Goal: Use online tool/utility: Utilize a website feature to perform a specific function

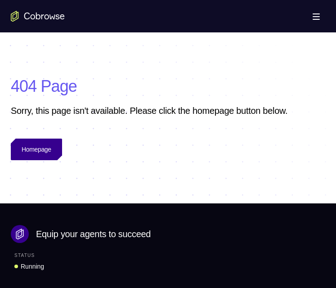
click at [31, 156] on link "Homepage" at bounding box center [36, 149] width 51 height 22
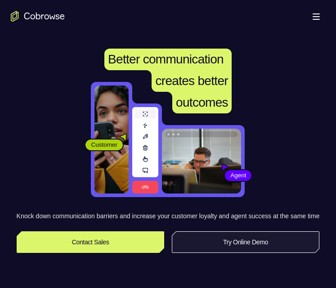
click at [217, 252] on link "Try Online Demo" at bounding box center [246, 242] width 148 height 22
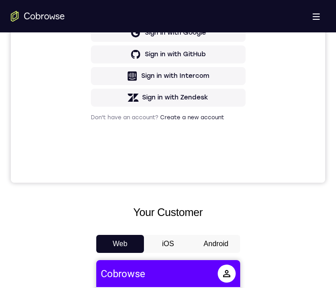
scroll to position [359, 0]
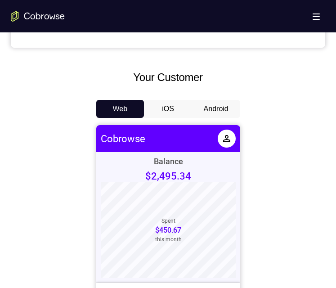
click at [221, 106] on button "Android" at bounding box center [216, 109] width 48 height 18
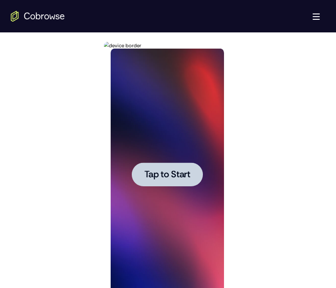
scroll to position [0, 0]
click at [180, 175] on span "Tap to Start" at bounding box center [167, 174] width 46 height 9
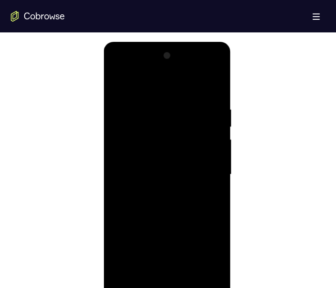
scroll to position [494, 0]
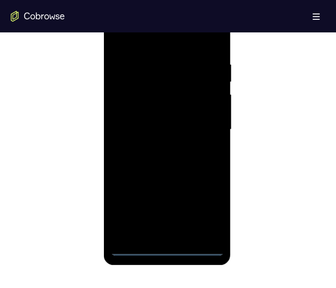
click at [164, 249] on div at bounding box center [167, 130] width 113 height 252
click at [202, 207] on div at bounding box center [167, 130] width 113 height 252
click at [129, 39] on div at bounding box center [167, 130] width 113 height 252
click at [205, 124] on div at bounding box center [167, 130] width 113 height 252
click at [153, 146] on div at bounding box center [167, 130] width 113 height 252
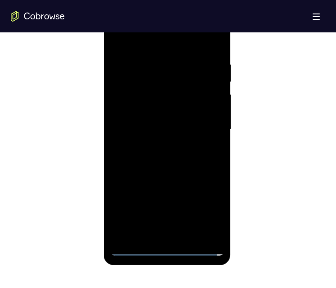
click at [173, 122] on div at bounding box center [167, 130] width 113 height 252
click at [204, 114] on div at bounding box center [167, 130] width 113 height 252
click at [196, 131] on div at bounding box center [167, 130] width 113 height 252
click at [212, 157] on div at bounding box center [167, 130] width 113 height 252
drag, startPoint x: 168, startPoint y: 153, endPoint x: 336, endPoint y: 282, distance: 211.8
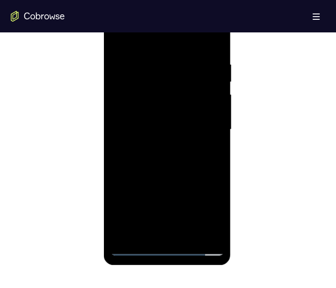
click at [168, 153] on div at bounding box center [167, 130] width 113 height 252
click at [170, 168] on div at bounding box center [167, 130] width 113 height 252
click at [156, 58] on div at bounding box center [167, 130] width 113 height 252
click at [200, 229] on div at bounding box center [167, 130] width 113 height 252
click at [217, 136] on div at bounding box center [167, 130] width 113 height 252
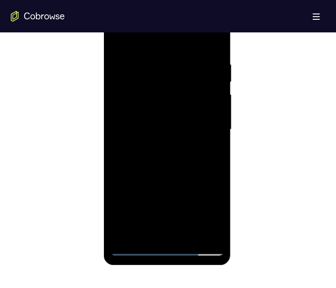
click at [204, 233] on div at bounding box center [167, 130] width 113 height 252
click at [217, 171] on div at bounding box center [167, 130] width 113 height 252
click at [219, 171] on div at bounding box center [167, 130] width 113 height 252
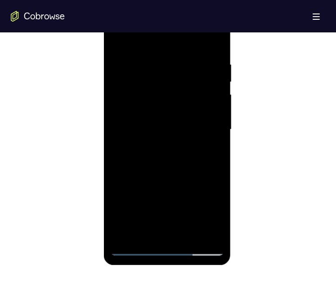
click at [219, 171] on div at bounding box center [167, 130] width 113 height 252
drag, startPoint x: 208, startPoint y: 135, endPoint x: 132, endPoint y: 117, distance: 78.4
click at [131, 117] on div at bounding box center [167, 130] width 113 height 252
click at [208, 101] on div at bounding box center [167, 130] width 113 height 252
drag, startPoint x: 208, startPoint y: 101, endPoint x: 177, endPoint y: 103, distance: 31.1
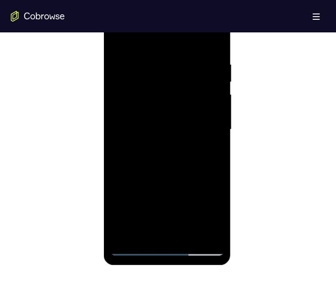
click at [176, 103] on div at bounding box center [167, 130] width 113 height 252
click at [213, 106] on div at bounding box center [167, 130] width 113 height 252
drag, startPoint x: 213, startPoint y: 106, endPoint x: 157, endPoint y: 103, distance: 55.8
click at [157, 103] on div at bounding box center [167, 130] width 113 height 252
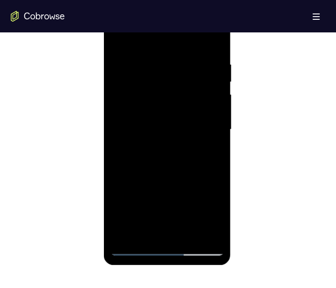
click at [218, 118] on div at bounding box center [167, 130] width 113 height 252
drag, startPoint x: 214, startPoint y: 126, endPoint x: 373, endPoint y: 2, distance: 201.4
click at [214, 126] on div at bounding box center [167, 130] width 113 height 252
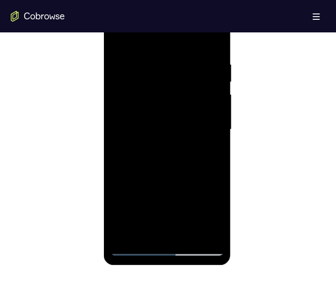
click at [210, 40] on div at bounding box center [167, 130] width 113 height 252
click at [188, 232] on div at bounding box center [167, 130] width 113 height 252
click at [181, 173] on div at bounding box center [167, 130] width 113 height 252
drag, startPoint x: 169, startPoint y: 180, endPoint x: 184, endPoint y: 113, distance: 68.6
click at [184, 115] on div at bounding box center [167, 130] width 113 height 252
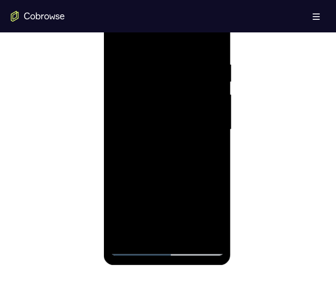
click at [121, 40] on div at bounding box center [167, 130] width 113 height 252
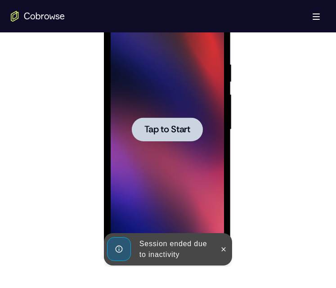
click at [186, 131] on span "Tap to Start" at bounding box center [167, 129] width 46 height 9
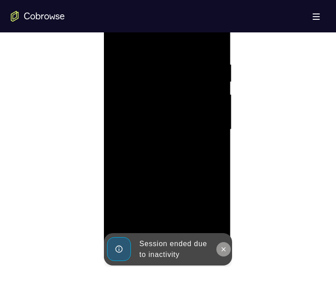
click at [221, 250] on icon at bounding box center [223, 248] width 7 height 7
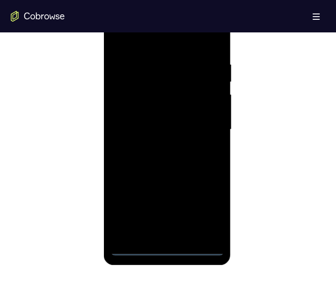
click at [167, 248] on div at bounding box center [167, 130] width 113 height 252
click at [206, 208] on div at bounding box center [167, 130] width 113 height 252
click at [144, 40] on div at bounding box center [167, 130] width 113 height 252
click at [204, 123] on div at bounding box center [167, 130] width 113 height 252
click at [153, 146] on div at bounding box center [167, 130] width 113 height 252
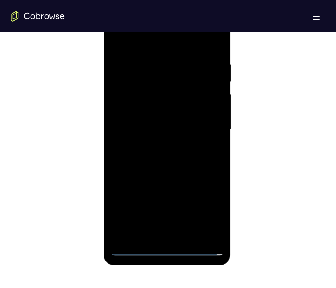
click at [154, 119] on div at bounding box center [167, 130] width 113 height 252
click at [162, 116] on div at bounding box center [167, 130] width 113 height 252
click at [169, 128] on div at bounding box center [167, 130] width 113 height 252
click at [169, 157] on div at bounding box center [167, 130] width 113 height 252
click at [170, 158] on div at bounding box center [167, 130] width 113 height 252
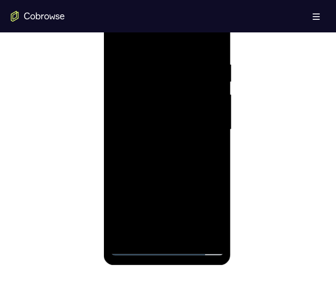
click at [170, 158] on div at bounding box center [167, 130] width 113 height 252
click at [167, 153] on div at bounding box center [167, 130] width 113 height 252
click at [168, 164] on div at bounding box center [167, 130] width 113 height 252
click at [151, 60] on div at bounding box center [167, 130] width 113 height 252
click at [215, 122] on div at bounding box center [167, 130] width 113 height 252
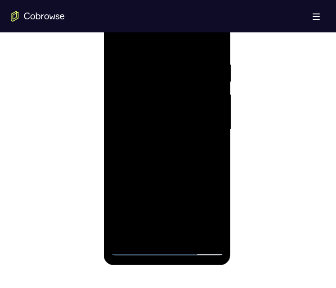
click at [215, 122] on div at bounding box center [167, 130] width 113 height 252
click at [202, 230] on div at bounding box center [167, 130] width 113 height 252
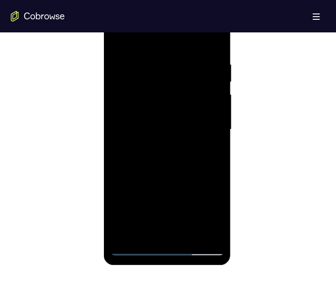
click at [213, 157] on div at bounding box center [167, 130] width 113 height 252
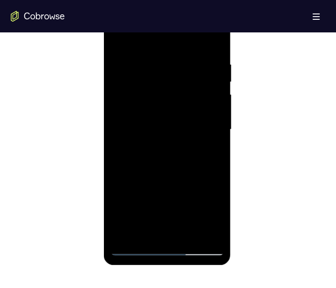
click at [213, 157] on div at bounding box center [167, 130] width 113 height 252
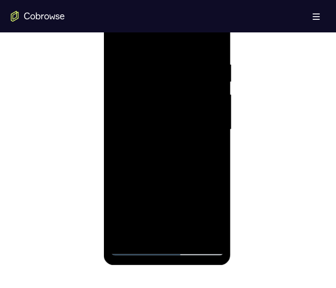
click at [213, 157] on div at bounding box center [167, 130] width 113 height 252
drag, startPoint x: 213, startPoint y: 157, endPoint x: 152, endPoint y: 151, distance: 61.3
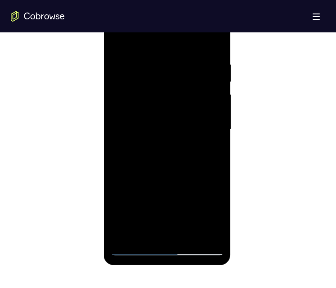
click at [151, 151] on div at bounding box center [167, 130] width 113 height 252
click at [215, 42] on div at bounding box center [167, 130] width 113 height 252
drag, startPoint x: 177, startPoint y: 124, endPoint x: 192, endPoint y: 78, distance: 48.4
click at [192, 76] on div at bounding box center [167, 130] width 113 height 252
drag, startPoint x: 182, startPoint y: 142, endPoint x: 198, endPoint y: 92, distance: 51.9
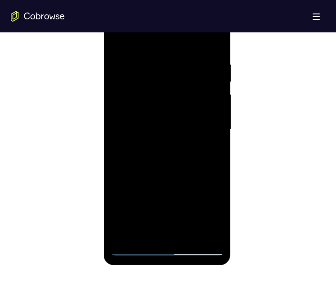
click at [197, 93] on div at bounding box center [167, 130] width 113 height 252
drag, startPoint x: 170, startPoint y: 175, endPoint x: 192, endPoint y: 103, distance: 75.0
click at [191, 103] on div at bounding box center [167, 130] width 113 height 252
click at [134, 78] on div at bounding box center [167, 130] width 113 height 252
drag, startPoint x: 152, startPoint y: 99, endPoint x: 154, endPoint y: 133, distance: 34.6
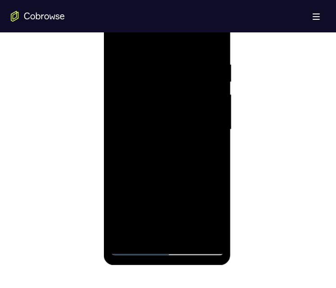
click at [154, 133] on div at bounding box center [167, 130] width 113 height 252
click at [150, 95] on div at bounding box center [167, 130] width 113 height 252
drag, startPoint x: 167, startPoint y: 179, endPoint x: 177, endPoint y: 121, distance: 59.3
click at [169, 138] on div at bounding box center [167, 130] width 113 height 252
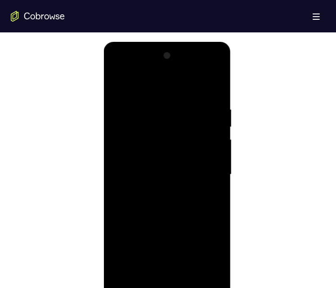
click at [120, 279] on div at bounding box center [167, 175] width 113 height 252
click at [118, 84] on div at bounding box center [167, 175] width 113 height 252
click at [218, 81] on div at bounding box center [167, 175] width 113 height 252
click at [121, 80] on div at bounding box center [167, 175] width 113 height 252
click at [116, 81] on div at bounding box center [167, 175] width 113 height 252
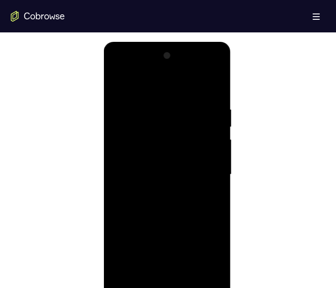
drag, startPoint x: 150, startPoint y: 177, endPoint x: 161, endPoint y: 115, distance: 63.0
click at [161, 115] on div at bounding box center [167, 175] width 113 height 252
drag, startPoint x: 159, startPoint y: 204, endPoint x: 186, endPoint y: 111, distance: 97.1
click at [181, 119] on div at bounding box center [167, 175] width 113 height 252
drag, startPoint x: 178, startPoint y: 235, endPoint x: 195, endPoint y: 142, distance: 95.4
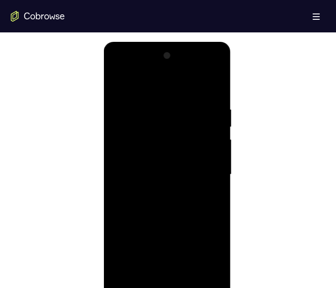
click at [195, 141] on div at bounding box center [167, 175] width 113 height 252
drag, startPoint x: 173, startPoint y: 212, endPoint x: 185, endPoint y: 136, distance: 76.9
click at [185, 136] on div at bounding box center [167, 175] width 113 height 252
drag, startPoint x: 163, startPoint y: 233, endPoint x: 187, endPoint y: 131, distance: 104.4
click at [187, 132] on div at bounding box center [167, 175] width 113 height 252
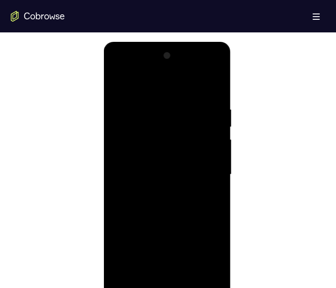
drag, startPoint x: 161, startPoint y: 203, endPoint x: 181, endPoint y: 136, distance: 69.8
click at [176, 135] on div at bounding box center [167, 175] width 113 height 252
drag, startPoint x: 162, startPoint y: 208, endPoint x: 183, endPoint y: 147, distance: 65.1
click at [182, 146] on div at bounding box center [167, 175] width 113 height 252
click at [216, 176] on div at bounding box center [167, 175] width 113 height 252
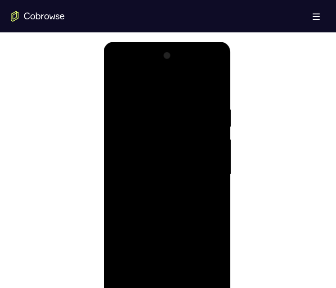
click at [216, 176] on div at bounding box center [167, 175] width 113 height 252
click at [217, 177] on div at bounding box center [167, 175] width 113 height 252
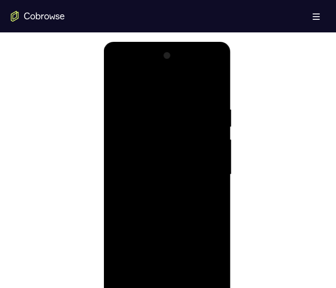
click at [217, 177] on div at bounding box center [167, 175] width 113 height 252
drag, startPoint x: 172, startPoint y: 214, endPoint x: 185, endPoint y: 174, distance: 41.5
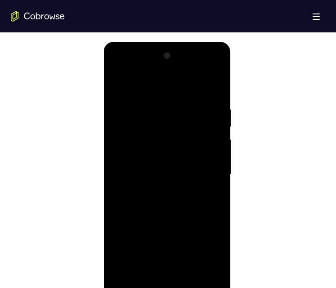
click at [185, 174] on div at bounding box center [167, 175] width 113 height 252
drag, startPoint x: 173, startPoint y: 217, endPoint x: 188, endPoint y: 154, distance: 64.7
click at [186, 154] on div at bounding box center [167, 175] width 113 height 252
drag, startPoint x: 168, startPoint y: 211, endPoint x: 177, endPoint y: 160, distance: 52.2
click at [179, 156] on div at bounding box center [167, 175] width 113 height 252
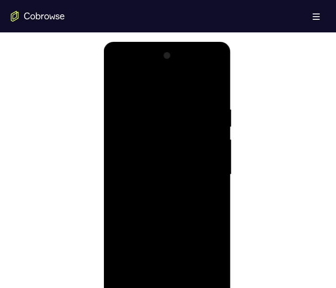
drag, startPoint x: 163, startPoint y: 206, endPoint x: 175, endPoint y: 156, distance: 51.3
click at [176, 154] on div at bounding box center [167, 175] width 113 height 252
drag, startPoint x: 156, startPoint y: 235, endPoint x: 181, endPoint y: 158, distance: 81.3
click at [179, 160] on div at bounding box center [167, 175] width 113 height 252
drag, startPoint x: 152, startPoint y: 235, endPoint x: 182, endPoint y: 152, distance: 88.0
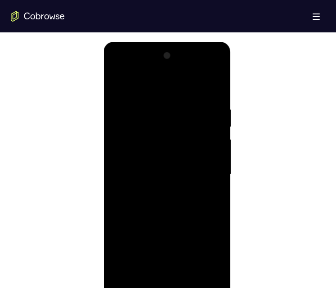
click at [182, 151] on div at bounding box center [167, 175] width 113 height 252
drag, startPoint x: 159, startPoint y: 226, endPoint x: 188, endPoint y: 147, distance: 83.9
click at [187, 148] on div at bounding box center [167, 175] width 113 height 252
drag, startPoint x: 168, startPoint y: 224, endPoint x: 194, endPoint y: 156, distance: 71.9
click at [194, 156] on div at bounding box center [167, 175] width 113 height 252
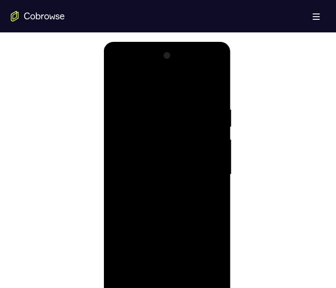
drag, startPoint x: 186, startPoint y: 238, endPoint x: 192, endPoint y: 204, distance: 34.2
click at [192, 204] on div at bounding box center [167, 175] width 113 height 252
click at [216, 184] on div at bounding box center [167, 175] width 113 height 252
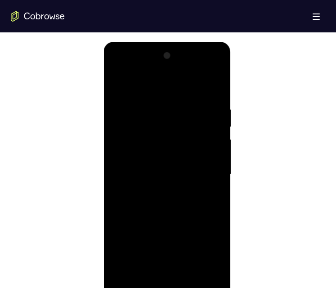
click at [216, 187] on div at bounding box center [167, 175] width 113 height 252
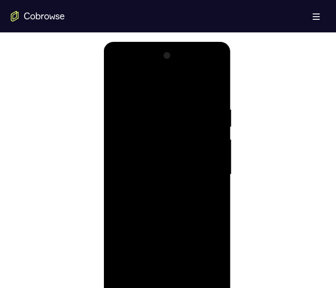
click at [216, 187] on div at bounding box center [167, 175] width 113 height 252
drag, startPoint x: 212, startPoint y: 205, endPoint x: 221, endPoint y: 152, distance: 53.8
click at [214, 156] on div at bounding box center [167, 175] width 113 height 252
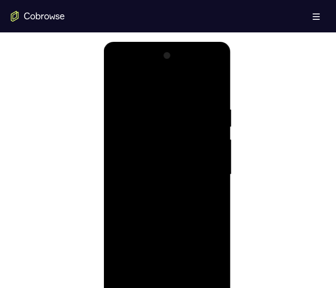
drag, startPoint x: 163, startPoint y: 185, endPoint x: 186, endPoint y: 108, distance: 80.3
click at [185, 108] on div at bounding box center [167, 175] width 113 height 252
drag, startPoint x: 183, startPoint y: 164, endPoint x: 189, endPoint y: 126, distance: 39.1
click at [189, 126] on div at bounding box center [167, 175] width 113 height 252
drag, startPoint x: 184, startPoint y: 218, endPoint x: 192, endPoint y: 137, distance: 82.2
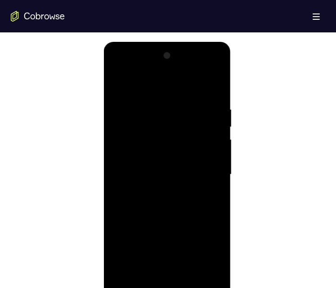
click at [190, 139] on div at bounding box center [167, 175] width 113 height 252
drag, startPoint x: 185, startPoint y: 199, endPoint x: 191, endPoint y: 130, distance: 69.5
click at [191, 131] on div at bounding box center [167, 175] width 113 height 252
click at [215, 197] on div at bounding box center [167, 175] width 113 height 252
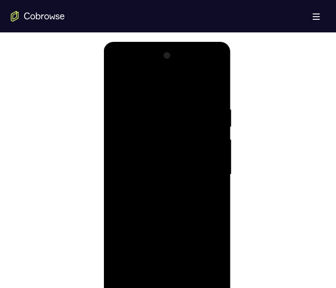
click at [215, 197] on div at bounding box center [167, 175] width 113 height 252
drag, startPoint x: 186, startPoint y: 204, endPoint x: 177, endPoint y: 207, distance: 9.3
click at [188, 159] on div at bounding box center [167, 175] width 113 height 252
drag, startPoint x: 166, startPoint y: 247, endPoint x: 183, endPoint y: 166, distance: 82.6
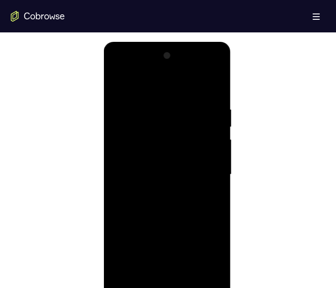
click at [181, 169] on div at bounding box center [167, 175] width 113 height 252
drag, startPoint x: 168, startPoint y: 241, endPoint x: 186, endPoint y: 171, distance: 72.6
click at [186, 172] on div at bounding box center [167, 175] width 113 height 252
drag, startPoint x: 173, startPoint y: 227, endPoint x: 188, endPoint y: 164, distance: 65.5
click at [185, 173] on div at bounding box center [167, 175] width 113 height 252
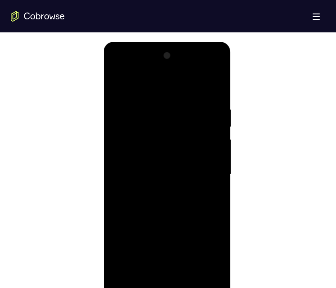
drag, startPoint x: 163, startPoint y: 237, endPoint x: 183, endPoint y: 156, distance: 83.2
click at [183, 156] on div at bounding box center [167, 175] width 113 height 252
drag, startPoint x: 173, startPoint y: 226, endPoint x: 186, endPoint y: 160, distance: 67.0
click at [185, 160] on div at bounding box center [167, 175] width 113 height 252
drag, startPoint x: 162, startPoint y: 212, endPoint x: 170, endPoint y: 162, distance: 50.2
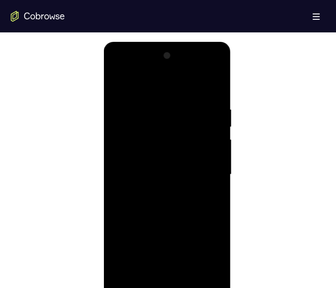
click at [170, 161] on div at bounding box center [167, 175] width 113 height 252
drag, startPoint x: 162, startPoint y: 224, endPoint x: 176, endPoint y: 142, distance: 82.9
click at [172, 142] on div at bounding box center [167, 175] width 113 height 252
drag, startPoint x: 164, startPoint y: 242, endPoint x: 186, endPoint y: 161, distance: 84.1
click at [180, 164] on div at bounding box center [167, 175] width 113 height 252
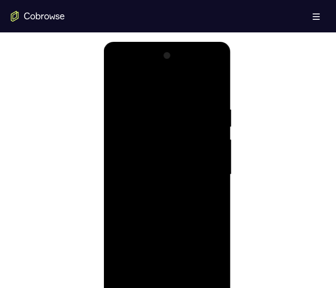
drag, startPoint x: 178, startPoint y: 225, endPoint x: 193, endPoint y: 131, distance: 95.1
click at [193, 131] on div at bounding box center [167, 175] width 113 height 252
drag, startPoint x: 177, startPoint y: 236, endPoint x: 188, endPoint y: 151, distance: 85.6
click at [188, 151] on div at bounding box center [167, 175] width 113 height 252
drag, startPoint x: 157, startPoint y: 244, endPoint x: 184, endPoint y: 169, distance: 79.9
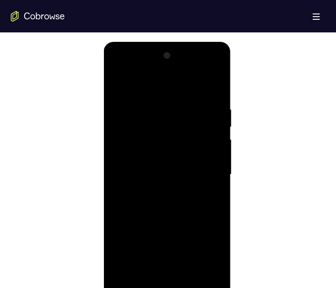
click at [183, 174] on div at bounding box center [167, 175] width 113 height 252
drag, startPoint x: 165, startPoint y: 217, endPoint x: 179, endPoint y: 149, distance: 69.3
click at [178, 150] on div at bounding box center [167, 175] width 113 height 252
